Goal: Find specific page/section: Find specific page/section

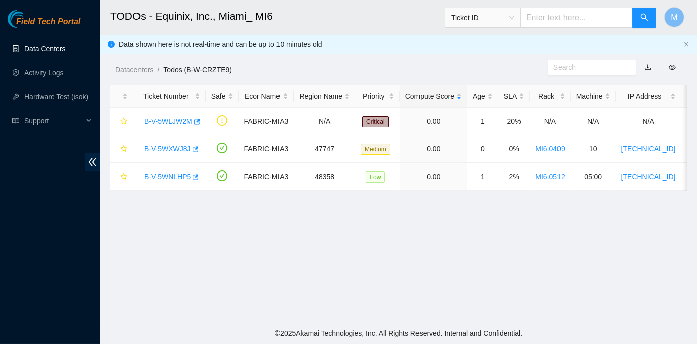
click at [48, 48] on link "Data Centers" at bounding box center [44, 49] width 41 height 8
